Goal: Task Accomplishment & Management: Manage account settings

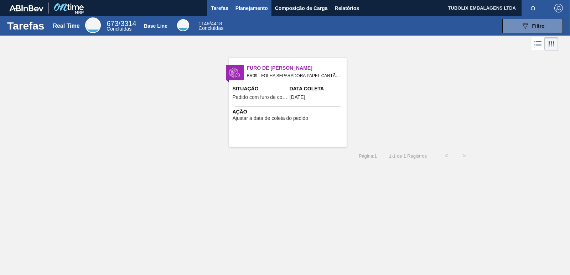
click at [247, 9] on span "Planejamento" at bounding box center [252, 8] width 32 height 9
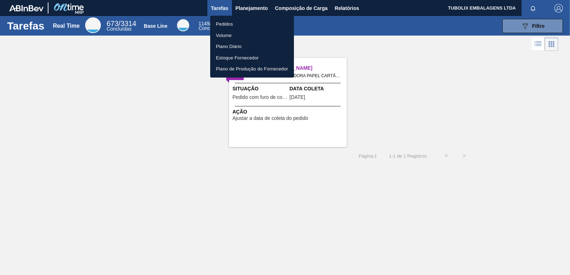
click at [232, 19] on li "Pedidos" at bounding box center [252, 24] width 84 height 11
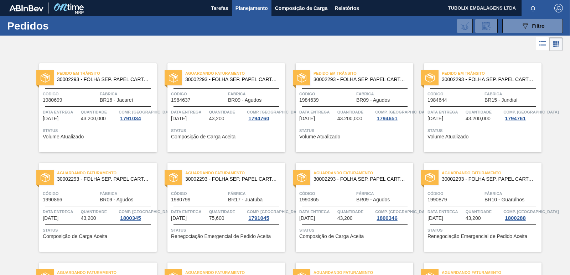
click at [509, 154] on div "Aguardando Faturamento 30002293 - FOLHA SEP. PAPEL CARTAO 1200x1000M 350g Códig…" at bounding box center [477, 203] width 128 height 100
